Goal: Task Accomplishment & Management: Use online tool/utility

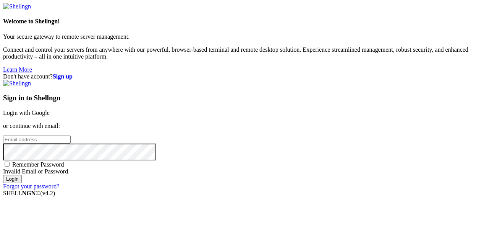
click at [50, 109] on link "Login with Google" at bounding box center [26, 112] width 47 height 6
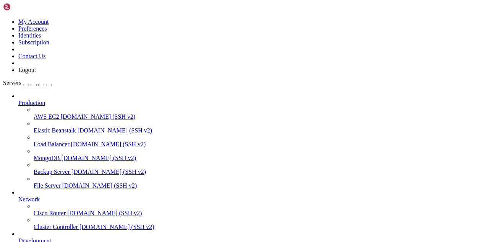
click at [67, 212] on span "[DOMAIN_NAME] (SSH v2)" at bounding box center [104, 212] width 75 height 6
type input "ubuntu"
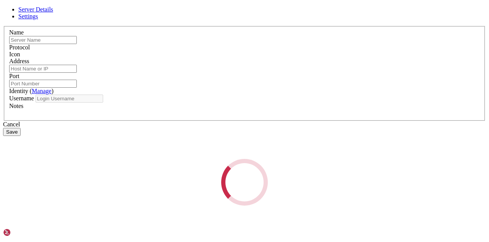
type input "ubuntu"
type input "[TECHNICAL_ID]"
type input "22"
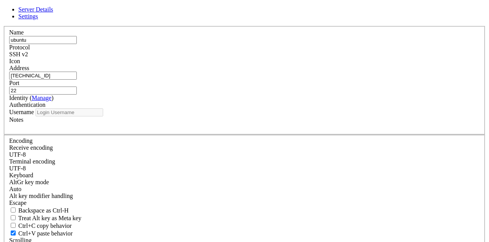
type input "ubuntu"
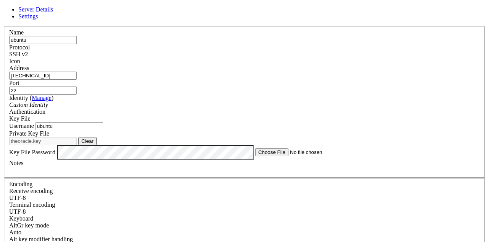
click at [97, 145] on button "Clear" at bounding box center [87, 141] width 18 height 8
click at [101, 145] on button "Browse" at bounding box center [89, 141] width 23 height 8
type input "ssh-key-2025-08-25.key (2).pub"
drag, startPoint x: 204, startPoint y: 82, endPoint x: 99, endPoint y: 66, distance: 106.3
click at [99, 66] on div "Server Details Settings Name ubuntu Protocol SSH v2 Icon" at bounding box center [244, 171] width 483 height 331
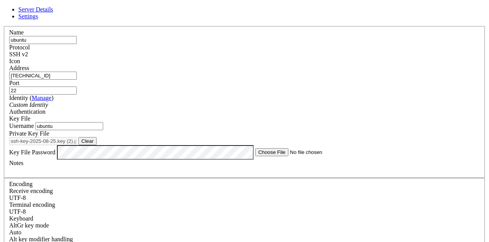
paste input "3.24"
type input "[TECHNICAL_ID]"
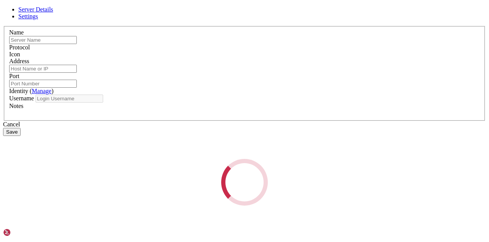
type input "ubuntu"
type input "[TECHNICAL_ID]"
type input "22"
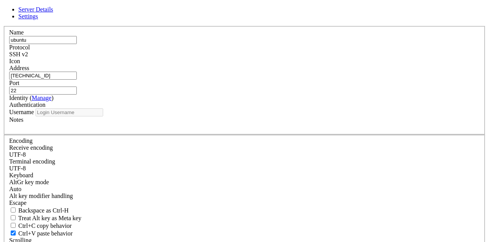
type input "ubuntu"
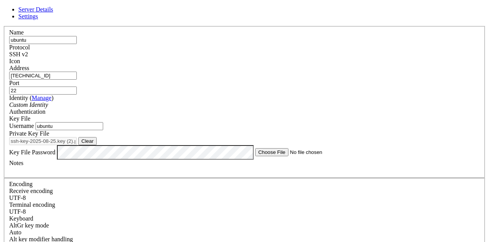
click at [97, 145] on button "Clear" at bounding box center [87, 141] width 18 height 8
click at [101, 145] on button "Browse" at bounding box center [89, 141] width 23 height 8
type input "uunty.key"
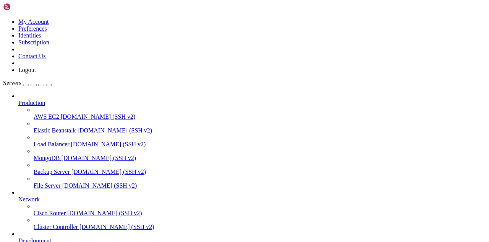
drag, startPoint x: 172, startPoint y: 95, endPoint x: 235, endPoint y: 5, distance: 110.3
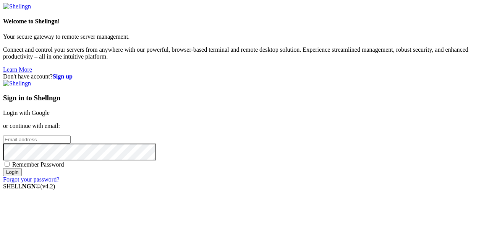
click at [50, 109] on link "Login with Google" at bounding box center [26, 112] width 47 height 6
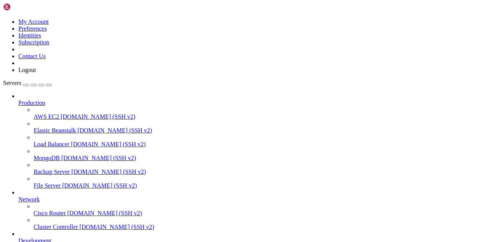
scroll to position [67, 0]
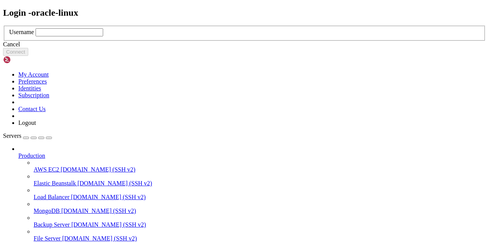
click at [256, 48] on div "Cancel" at bounding box center [244, 44] width 483 height 7
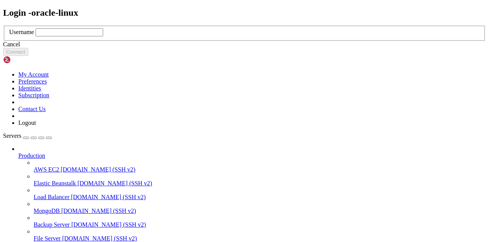
click at [256, 48] on div "Cancel" at bounding box center [244, 44] width 483 height 7
